Goal: Transaction & Acquisition: Purchase product/service

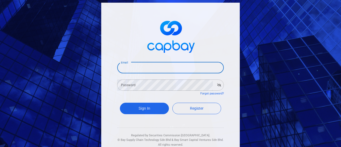
click at [151, 67] on input "Email" at bounding box center [170, 67] width 107 height 11
type input "[EMAIL_ADDRESS][DOMAIN_NAME]"
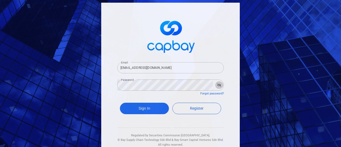
click at [217, 83] on icon "button" at bounding box center [219, 84] width 4 height 3
click at [149, 111] on button "Sign In" at bounding box center [144, 108] width 49 height 11
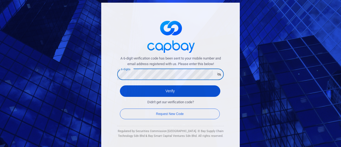
click at [165, 88] on button "Verify" at bounding box center [170, 90] width 101 height 11
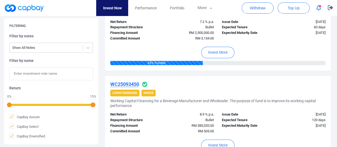
scroll to position [133, 0]
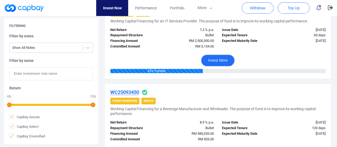
click at [225, 60] on button "Invest More" at bounding box center [217, 60] width 33 height 11
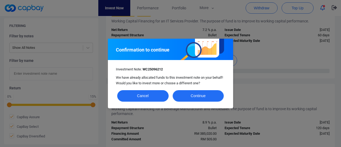
click at [205, 96] on button "Continue" at bounding box center [198, 95] width 51 height 11
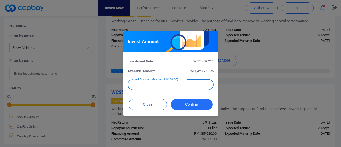
click at [189, 85] on input "text" at bounding box center [171, 84] width 86 height 11
type input "RM 346"
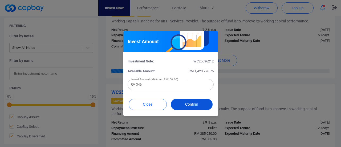
click at [190, 101] on button "Confirm" at bounding box center [192, 104] width 42 height 11
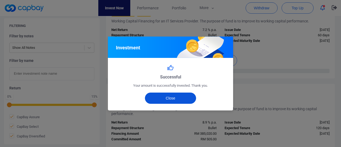
click at [183, 96] on button "Close" at bounding box center [170, 98] width 51 height 11
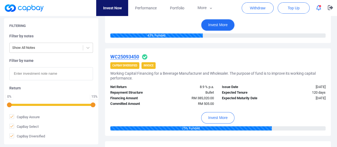
scroll to position [213, 0]
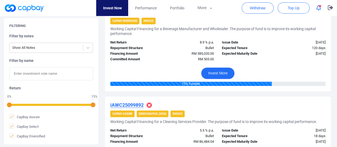
click at [223, 72] on button "Invest More" at bounding box center [217, 72] width 33 height 11
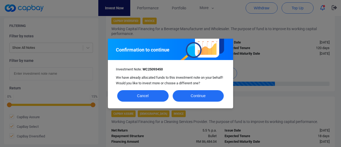
click at [195, 93] on button "Continue" at bounding box center [198, 95] width 51 height 11
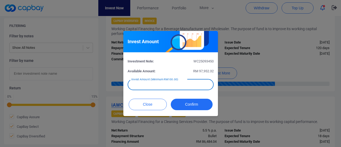
click at [202, 83] on input "text" at bounding box center [171, 84] width 86 height 11
type input "RM 495"
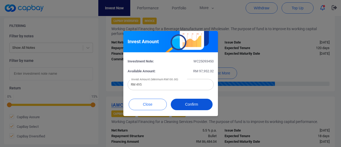
click at [199, 101] on button "Confirm" at bounding box center [192, 104] width 42 height 11
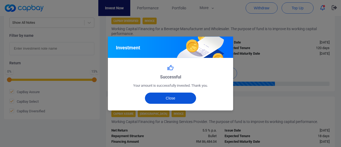
click at [190, 101] on button "Close" at bounding box center [170, 98] width 51 height 11
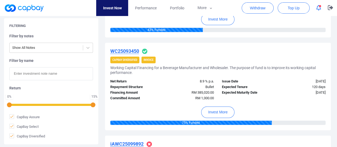
scroll to position [187, 0]
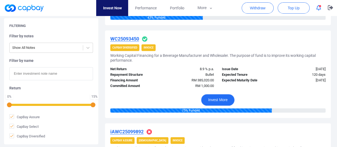
click at [224, 99] on button "Invest More" at bounding box center [217, 99] width 33 height 11
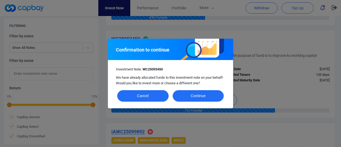
click at [207, 97] on button "Continue" at bounding box center [198, 95] width 51 height 11
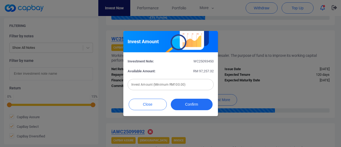
click at [199, 88] on input "text" at bounding box center [171, 84] width 86 height 11
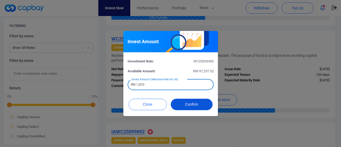
type input "RM 1,000"
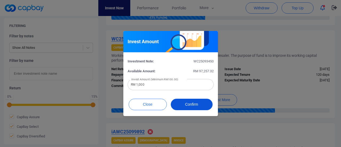
click at [191, 103] on button "Confirm" at bounding box center [192, 104] width 42 height 11
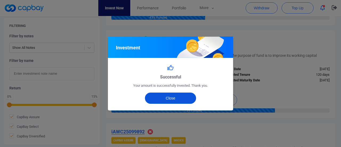
click at [184, 95] on button "Close" at bounding box center [170, 98] width 51 height 11
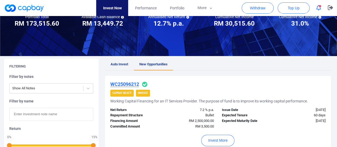
scroll to position [0, 0]
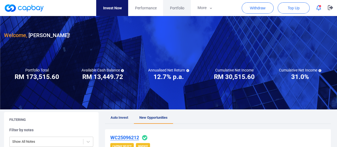
click at [177, 8] on span "Portfolio" at bounding box center [177, 8] width 14 height 6
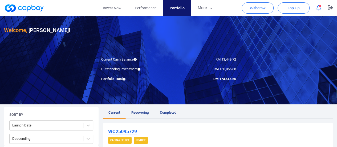
scroll to position [27, 0]
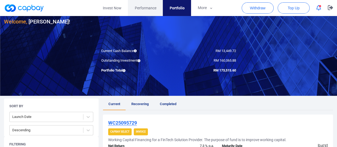
click at [147, 6] on span "Performance" at bounding box center [146, 8] width 22 height 6
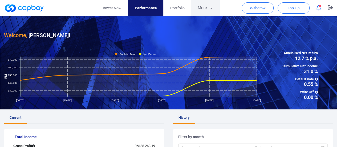
click at [202, 6] on button "More" at bounding box center [205, 8] width 29 height 16
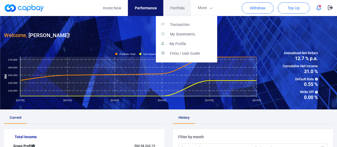
click at [180, 7] on button "button" at bounding box center [168, 73] width 337 height 147
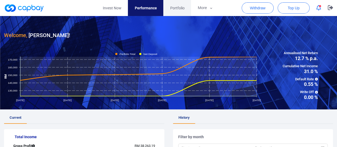
click at [180, 7] on span "Portfolio" at bounding box center [177, 8] width 14 height 6
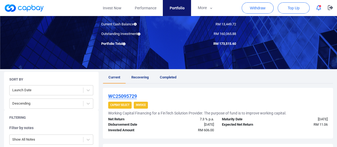
scroll to position [27, 0]
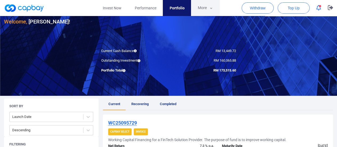
click at [204, 5] on button "More" at bounding box center [205, 8] width 29 height 16
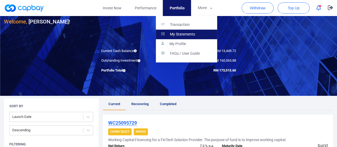
click at [182, 32] on p "My Statements" at bounding box center [182, 34] width 25 height 5
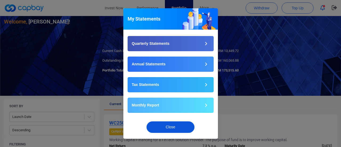
click at [176, 126] on button "Close" at bounding box center [171, 126] width 48 height 11
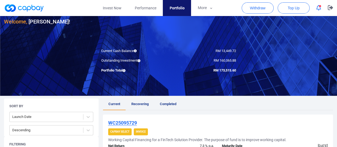
click at [183, 10] on span "Portfolio" at bounding box center [177, 8] width 15 height 6
click at [204, 8] on button "More" at bounding box center [205, 8] width 29 height 16
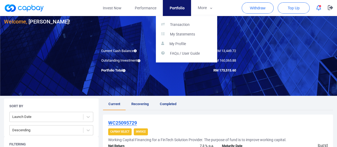
click at [145, 8] on button "button" at bounding box center [168, 73] width 337 height 147
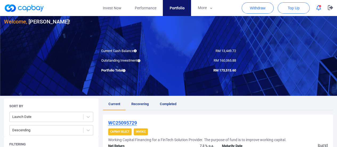
click at [145, 8] on span "Performance" at bounding box center [146, 8] width 22 height 6
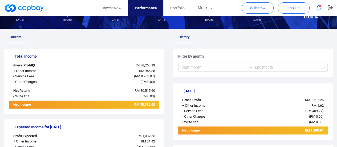
scroll to position [80, 0]
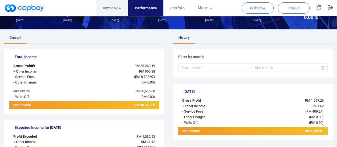
click at [121, 10] on link "Invest Now" at bounding box center [112, 8] width 32 height 16
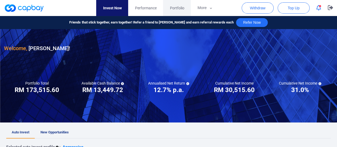
click at [178, 6] on span "Portfolio" at bounding box center [177, 8] width 14 height 6
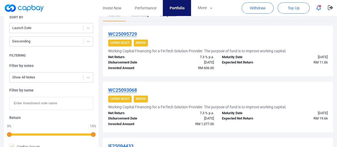
scroll to position [133, 0]
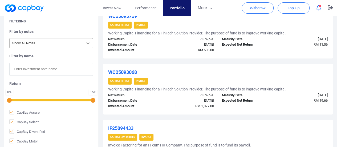
click at [89, 43] on icon at bounding box center [87, 43] width 5 height 5
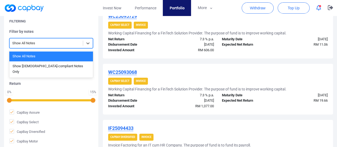
click at [50, 55] on div "Show All Notes" at bounding box center [51, 56] width 84 height 10
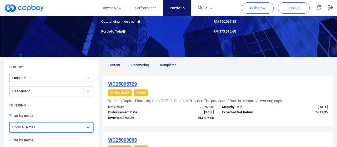
scroll to position [107, 0]
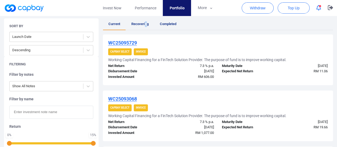
click at [146, 23] on span "Recovering" at bounding box center [139, 24] width 17 height 4
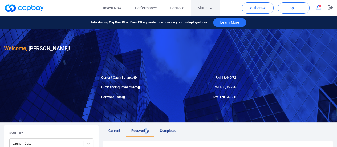
click at [201, 8] on button "More" at bounding box center [205, 8] width 29 height 16
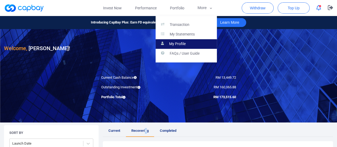
click at [181, 42] on p "My Profile" at bounding box center [177, 44] width 17 height 5
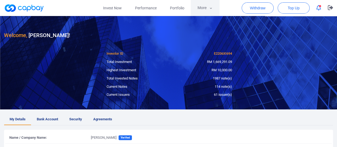
click at [203, 9] on button "More" at bounding box center [205, 8] width 29 height 16
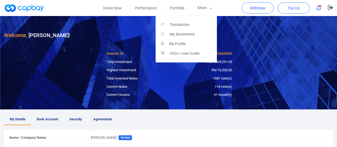
click at [277, 37] on button "button" at bounding box center [168, 73] width 337 height 147
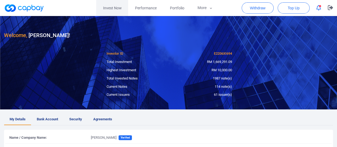
click at [110, 8] on link "Invest Now" at bounding box center [112, 8] width 32 height 16
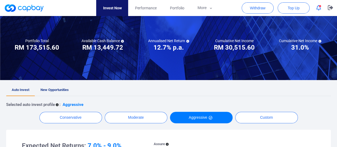
scroll to position [53, 0]
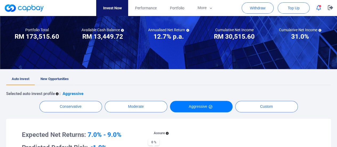
click at [60, 78] on span "New Opportunities" at bounding box center [55, 79] width 28 height 4
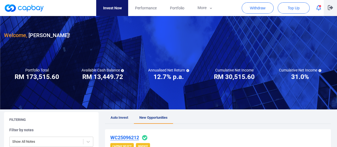
click at [331, 8] on icon "button" at bounding box center [330, 7] width 5 height 5
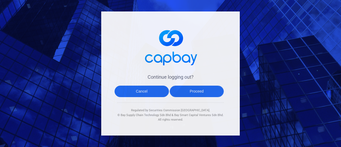
click at [210, 94] on button "Proceed" at bounding box center [197, 91] width 54 height 11
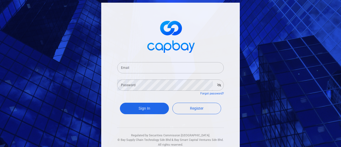
click at [210, 94] on link "Forgot password?" at bounding box center [212, 93] width 23 height 3
